Goal: Book appointment/travel/reservation

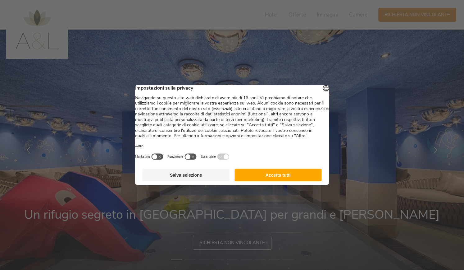
click at [266, 181] on button "Accetta tutti" at bounding box center [278, 175] width 87 height 12
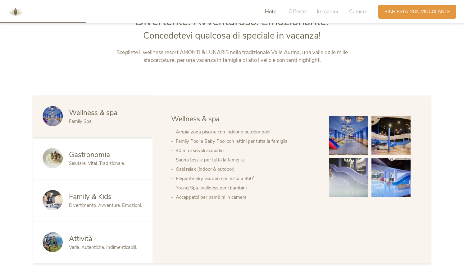
scroll to position [342, 0]
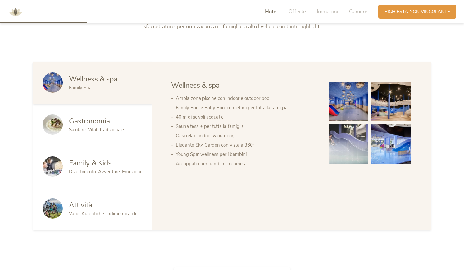
click at [104, 163] on span "Family & Kids" at bounding box center [90, 163] width 43 height 10
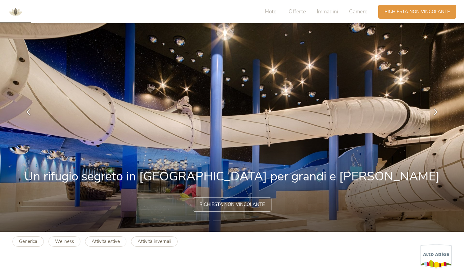
scroll to position [0, 0]
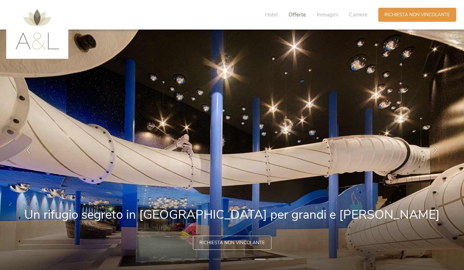
click at [297, 15] on span "Offerte" at bounding box center [297, 14] width 17 height 7
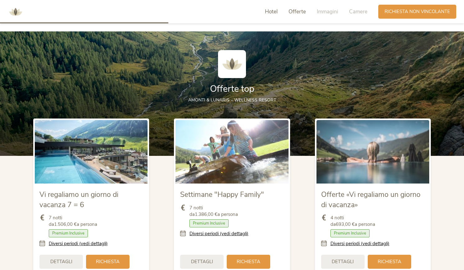
click at [274, 11] on span "Hotel" at bounding box center [271, 11] width 13 height 7
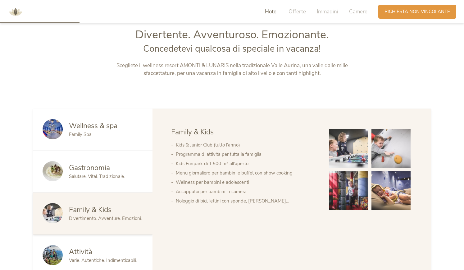
scroll to position [291, 0]
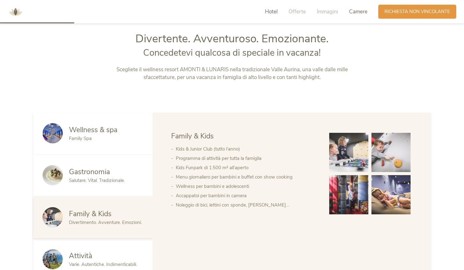
click at [359, 11] on span "Camere" at bounding box center [358, 11] width 18 height 7
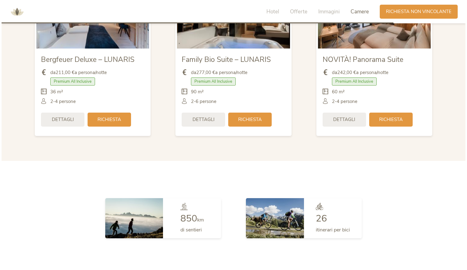
scroll to position [1463, 0]
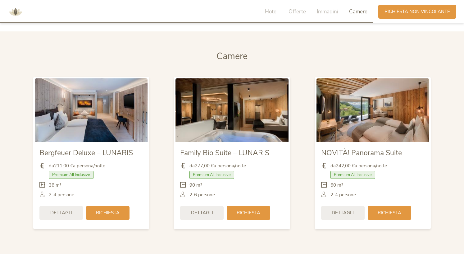
click at [383, 113] on img at bounding box center [373, 109] width 113 height 63
click at [352, 213] on span "Dettagli" at bounding box center [343, 212] width 22 height 7
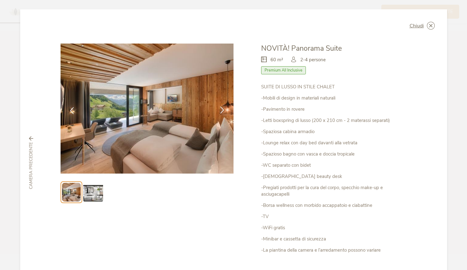
click at [221, 107] on icon at bounding box center [222, 109] width 7 height 7
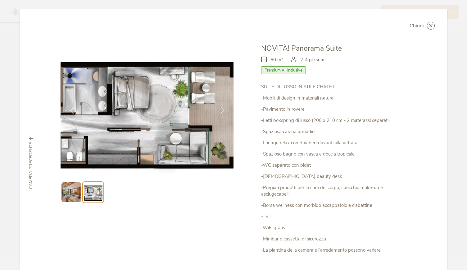
click at [221, 107] on icon at bounding box center [222, 109] width 7 height 7
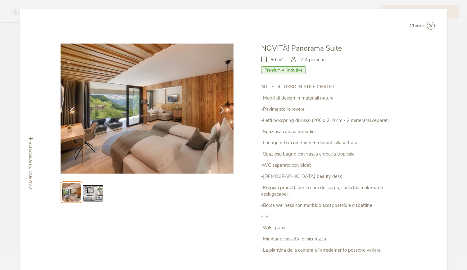
click at [221, 107] on icon at bounding box center [222, 109] width 7 height 7
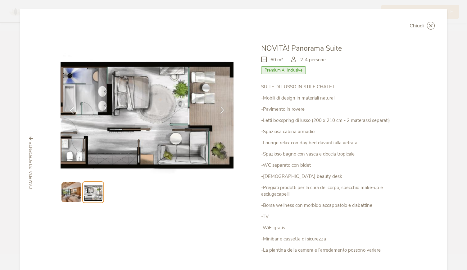
click at [221, 107] on icon at bounding box center [222, 109] width 7 height 7
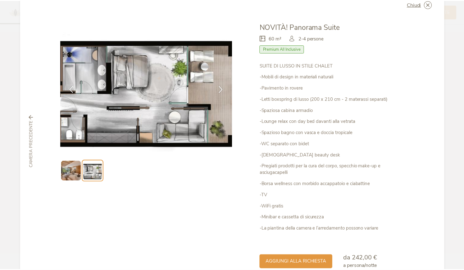
scroll to position [0, 0]
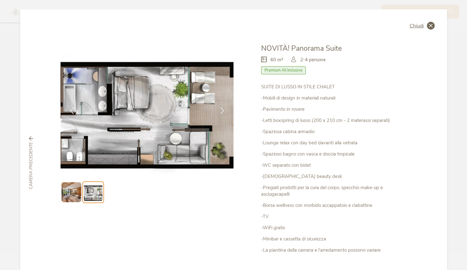
click at [419, 26] on span "Chiudi" at bounding box center [417, 25] width 14 height 5
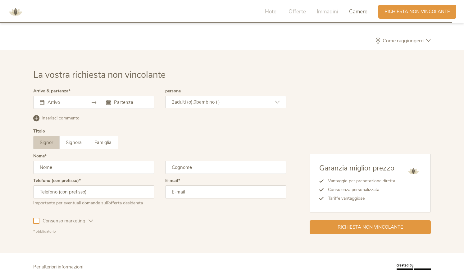
scroll to position [1804, 0]
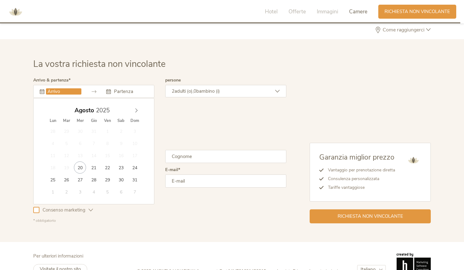
click at [63, 90] on input "text" at bounding box center [63, 91] width 35 height 6
type input "[DATE]"
click at [135, 108] on icon at bounding box center [136, 110] width 4 height 4
type input "[DATE]"
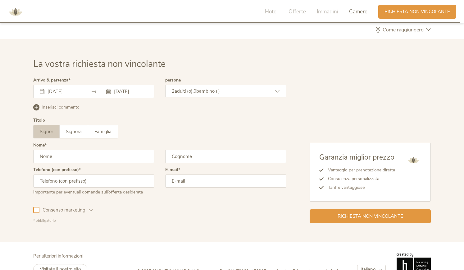
click at [226, 87] on div "2 adulti (o), 0 bambino (i)" at bounding box center [225, 91] width 121 height 12
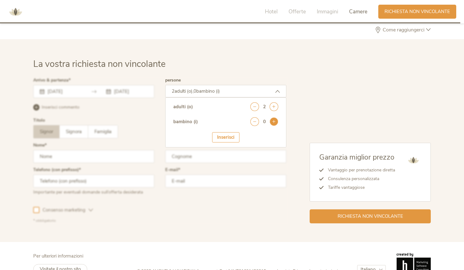
click at [275, 121] on icon at bounding box center [274, 121] width 9 height 9
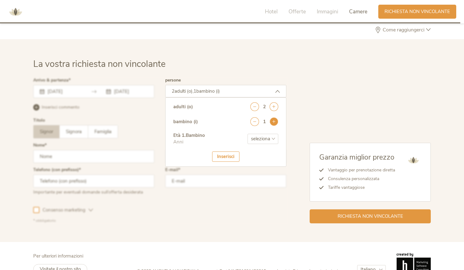
click at [275, 121] on icon at bounding box center [274, 121] width 9 height 9
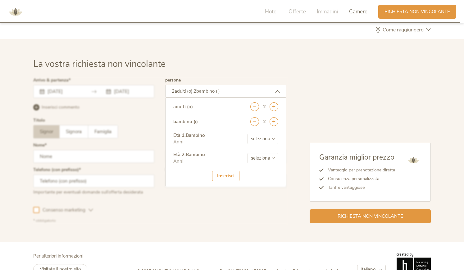
click at [275, 136] on select "seleziona 0 1 2 3 4 5 6 7 8 9 10 11 12 13 14 15 16 17" at bounding box center [263, 139] width 31 height 10
select select "0"
click at [248, 134] on select "seleziona 0 1 2 3 4 5 6 7 8 9 10 11 12 13 14 15 16 17" at bounding box center [263, 139] width 31 height 10
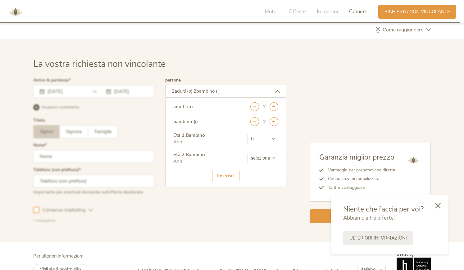
click at [273, 157] on select "seleziona 0 1 2 3 4 5 6 7 8 9 10 11 12 13 14 15 16 17" at bounding box center [263, 158] width 31 height 10
select select "4"
click at [248, 153] on select "seleziona 0 1 2 3 4 5 6 7 8 9 10 11 12 13 14 15 16 17" at bounding box center [263, 158] width 31 height 10
click at [222, 176] on div "Inserisci" at bounding box center [225, 176] width 27 height 10
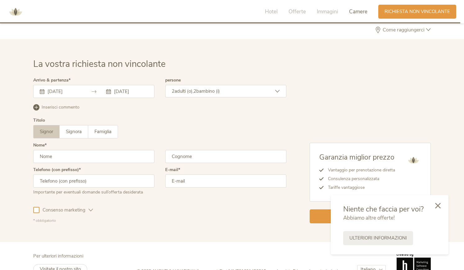
click at [89, 156] on input "text" at bounding box center [93, 156] width 121 height 13
type input "[PERSON_NAME]"
click at [68, 181] on input "text" at bounding box center [93, 180] width 121 height 13
type input "[PHONE_NUMBER]"
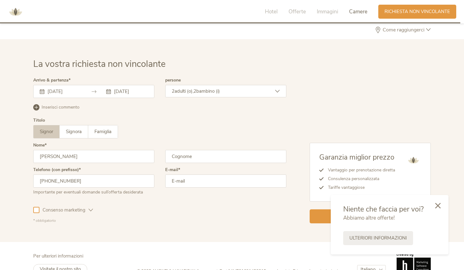
click at [192, 182] on input "email" at bounding box center [225, 180] width 121 height 13
type input "[PERSON_NAME][EMAIL_ADDRESS][PERSON_NAME][DOMAIN_NAME]"
click at [438, 203] on icon at bounding box center [438, 205] width 6 height 6
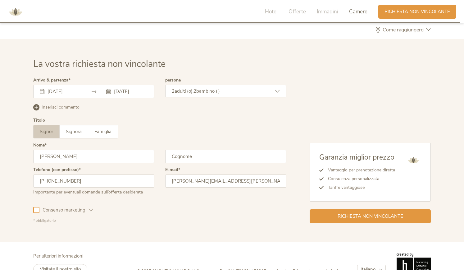
click at [38, 209] on div at bounding box center [36, 210] width 6 height 6
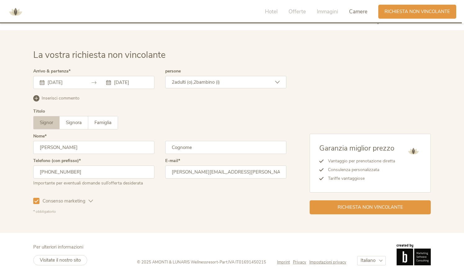
scroll to position [1818, 0]
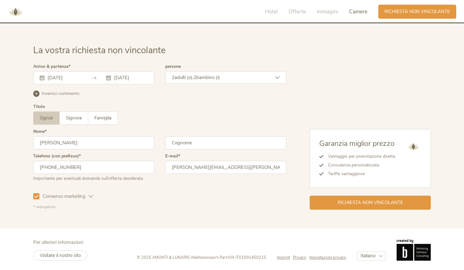
click at [196, 141] on input "text" at bounding box center [225, 142] width 121 height 13
type input "Reali"
click at [367, 200] on span "Richiesta non vincolante" at bounding box center [371, 202] width 66 height 7
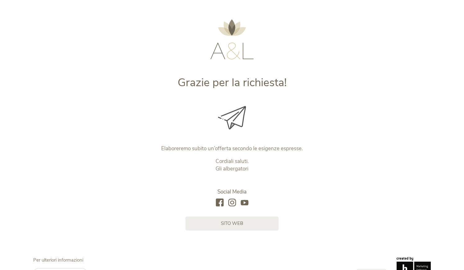
scroll to position [31, 0]
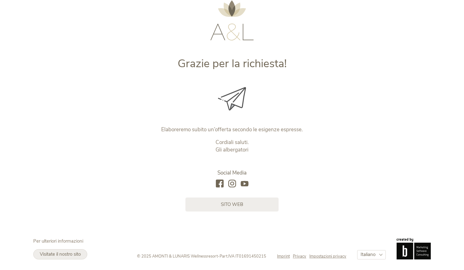
click at [66, 253] on span "Visitate il nostro sito" at bounding box center [60, 254] width 41 height 6
